Goal: Register for event/course

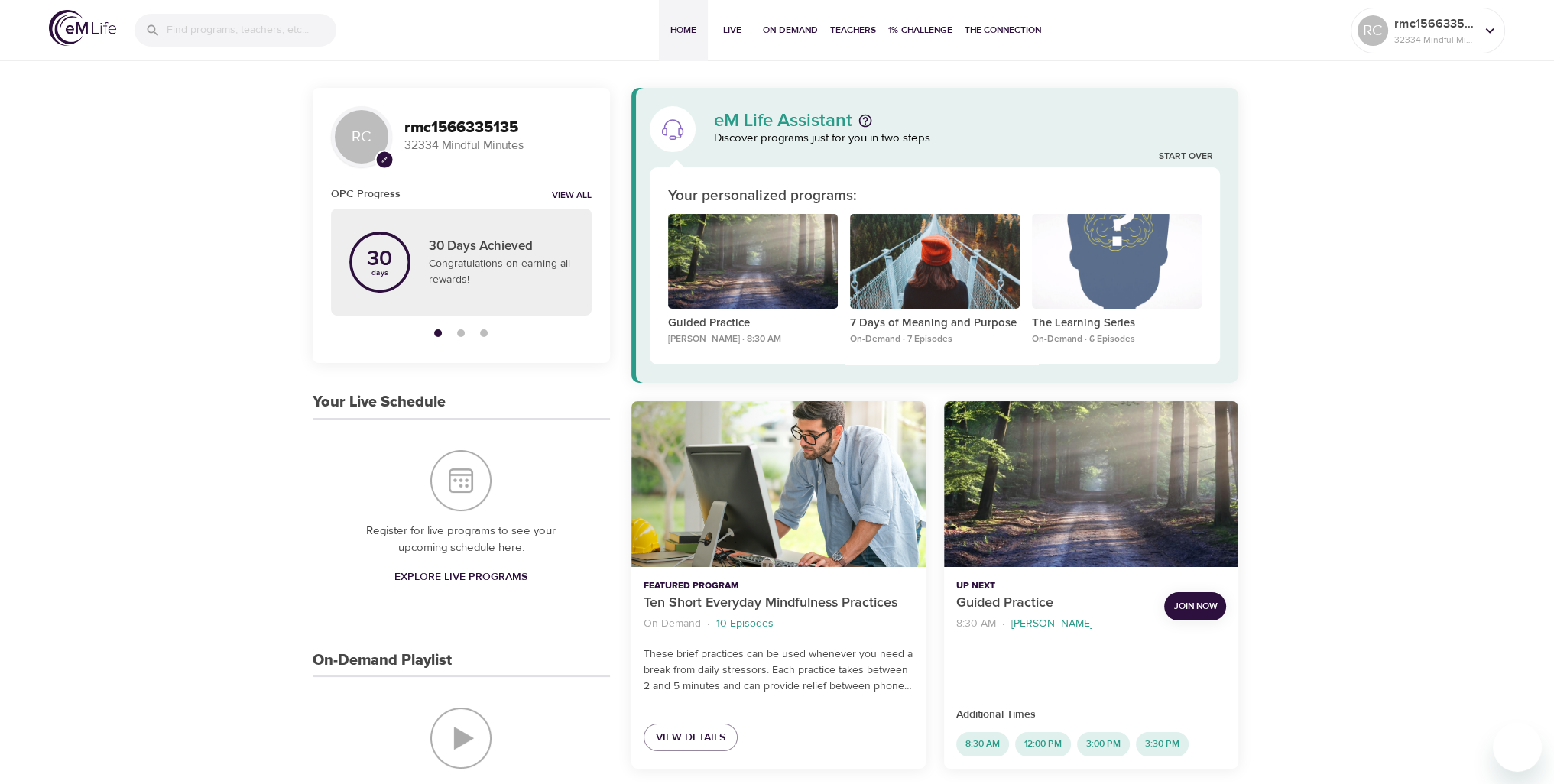
click at [1192, 603] on span "Join Now" at bounding box center [1195, 606] width 44 height 16
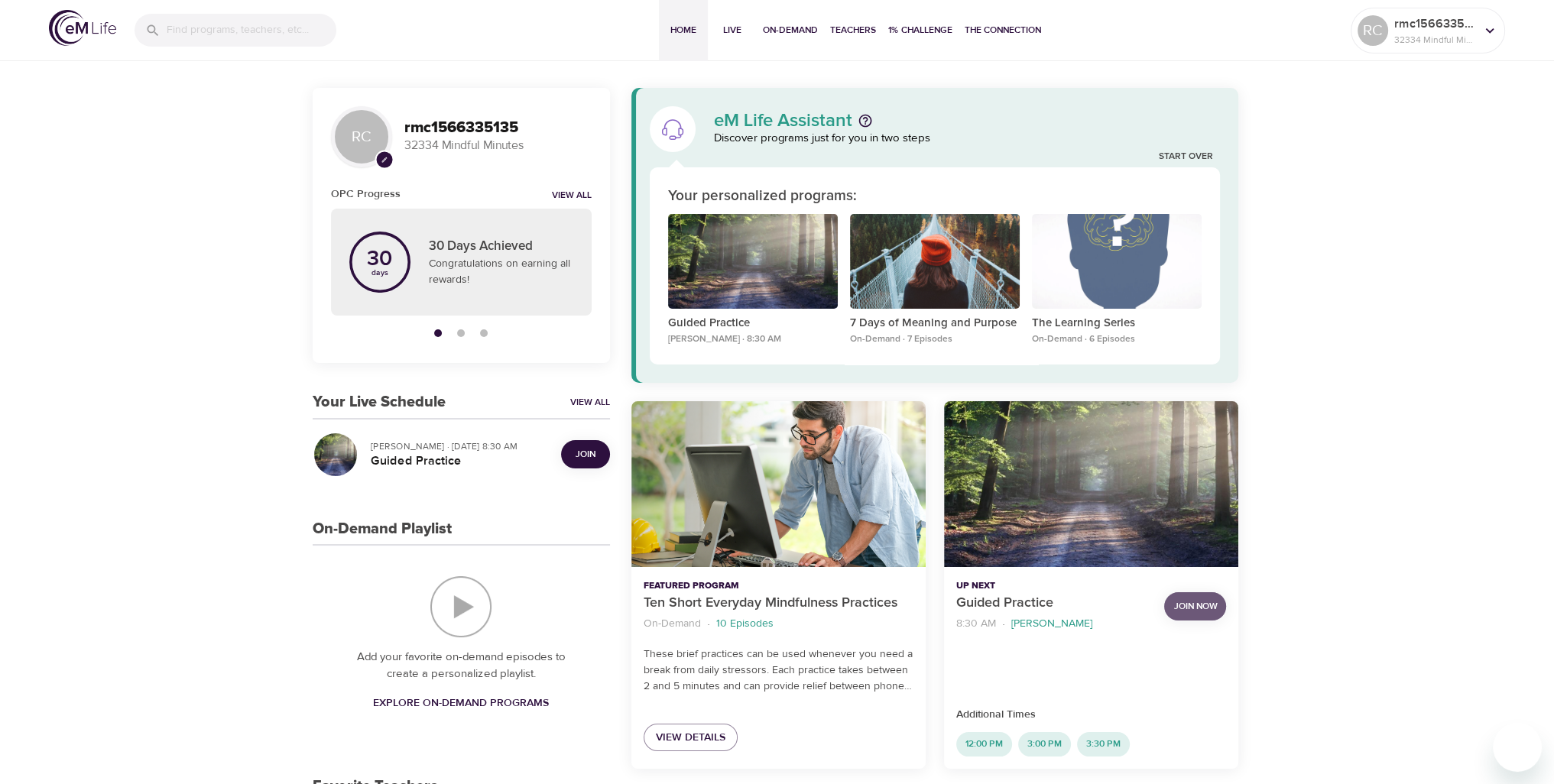
click at [1195, 599] on span "Join Now" at bounding box center [1195, 606] width 44 height 16
